Goal: Navigation & Orientation: Find specific page/section

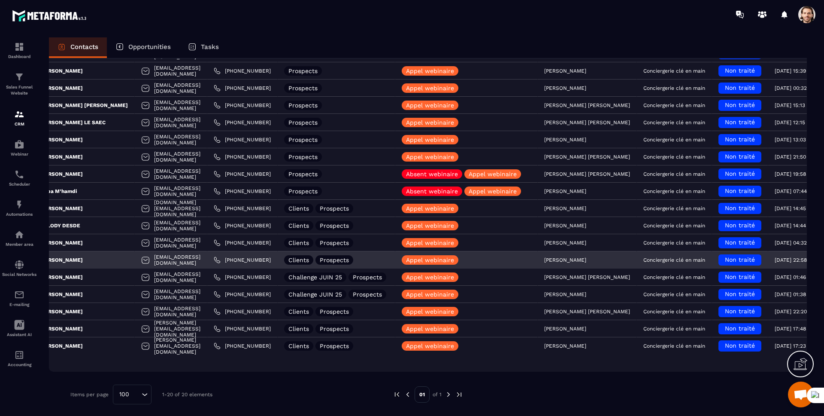
scroll to position [0, 43]
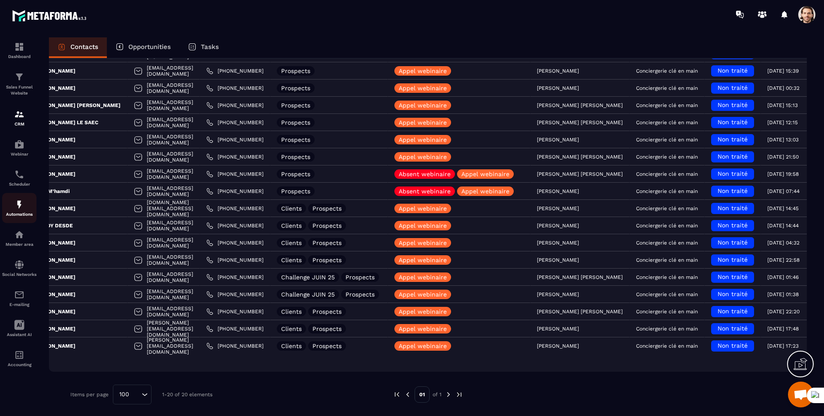
click at [26, 209] on div "Automations" at bounding box center [19, 207] width 34 height 17
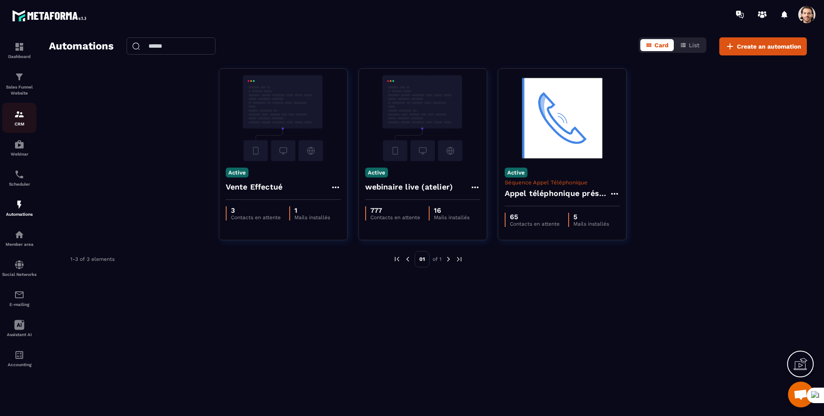
click at [24, 119] on div "CRM" at bounding box center [19, 117] width 34 height 17
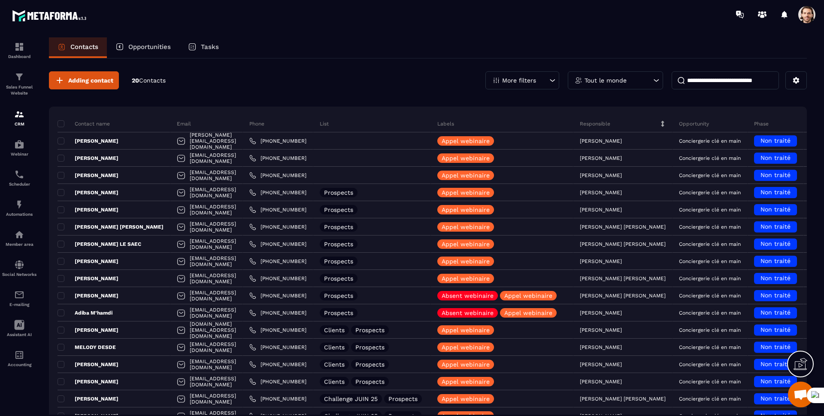
click at [24, 120] on div "CRM" at bounding box center [19, 117] width 34 height 17
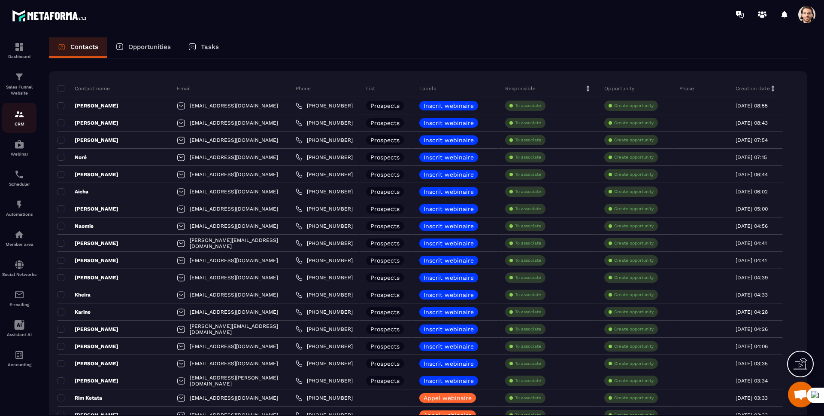
scroll to position [36, 0]
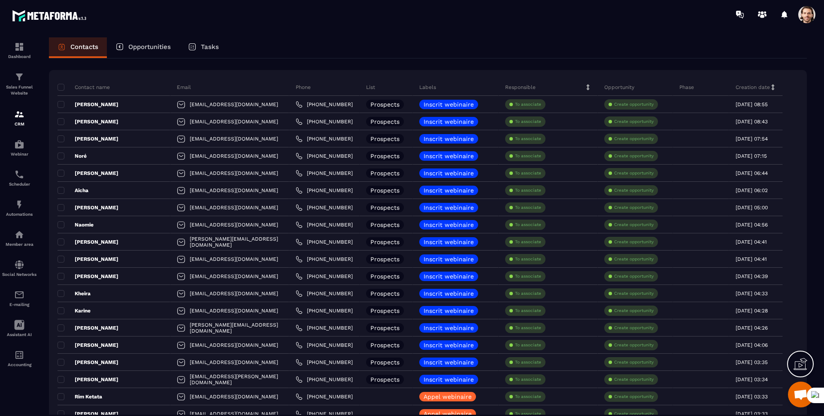
click at [209, 46] on p "Tasks" at bounding box center [210, 47] width 18 height 8
